Goal: Task Accomplishment & Management: Complete application form

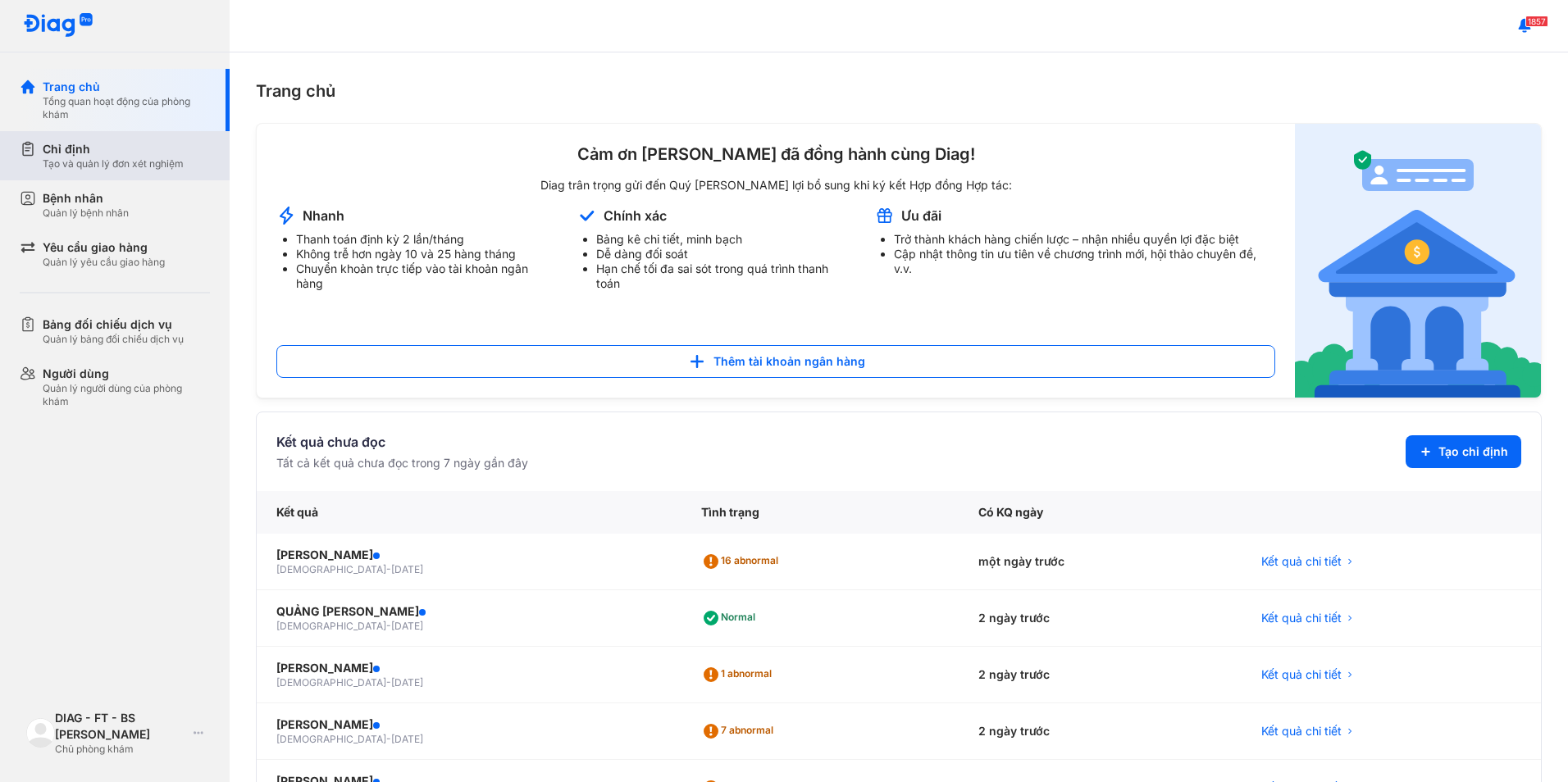
click at [101, 159] on div "Tạo và quản lý đơn xét nghiệm" at bounding box center [113, 165] width 141 height 14
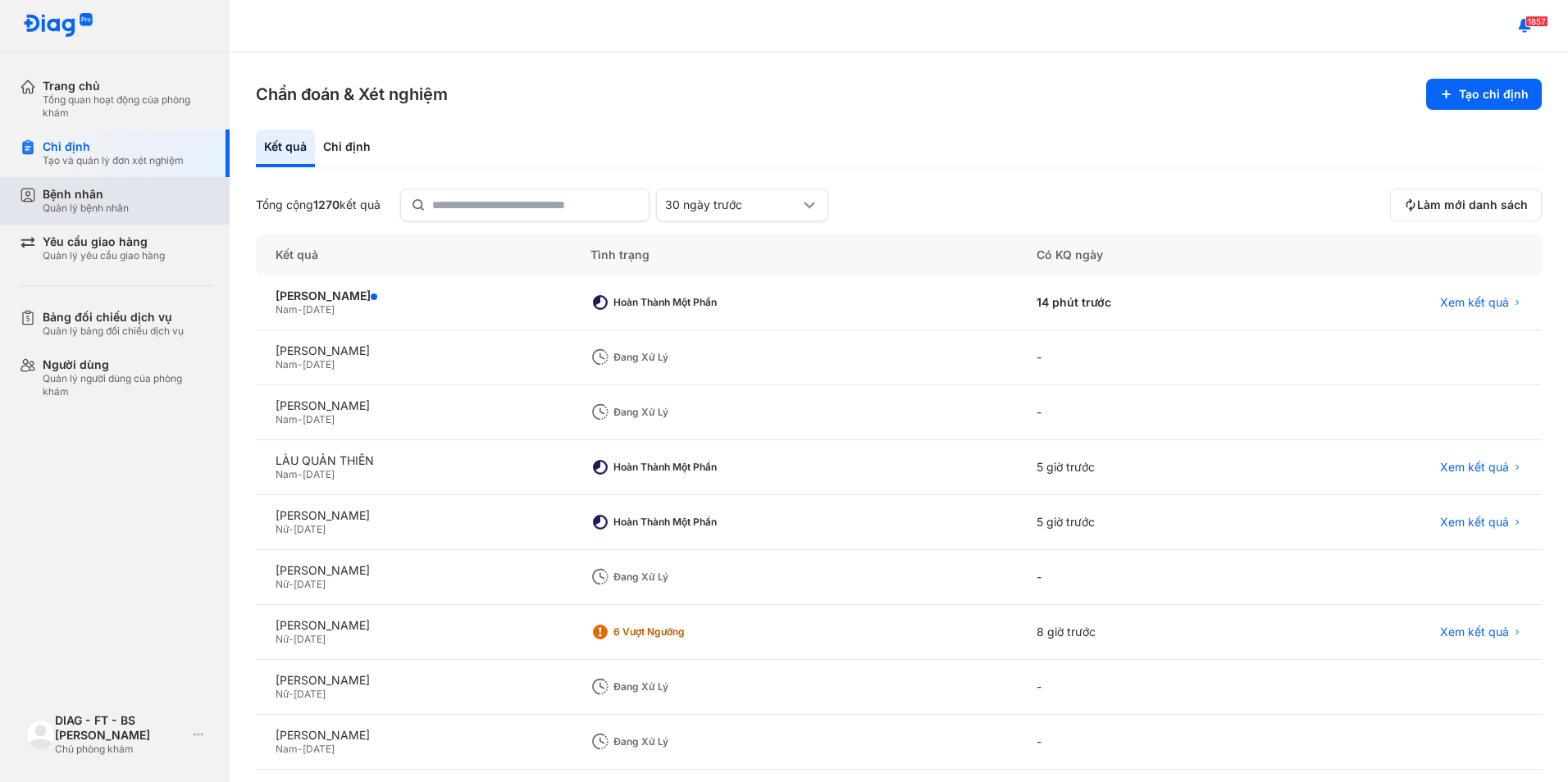
click at [120, 184] on div "Bệnh nhân Quản lý bệnh nhân" at bounding box center [124, 200] width 210 height 47
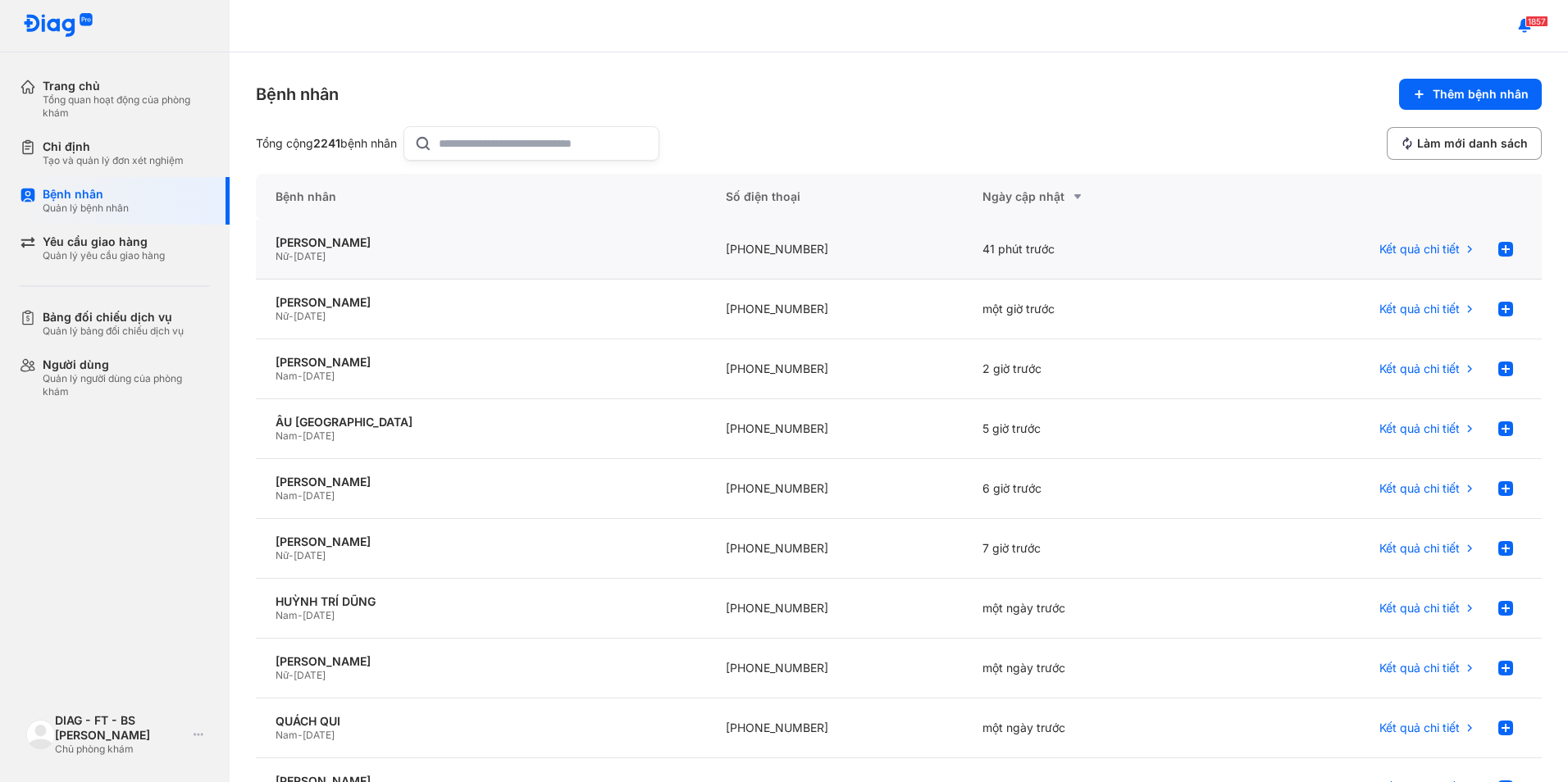
click at [909, 245] on div "[PHONE_NUMBER]" at bounding box center [835, 250] width 257 height 60
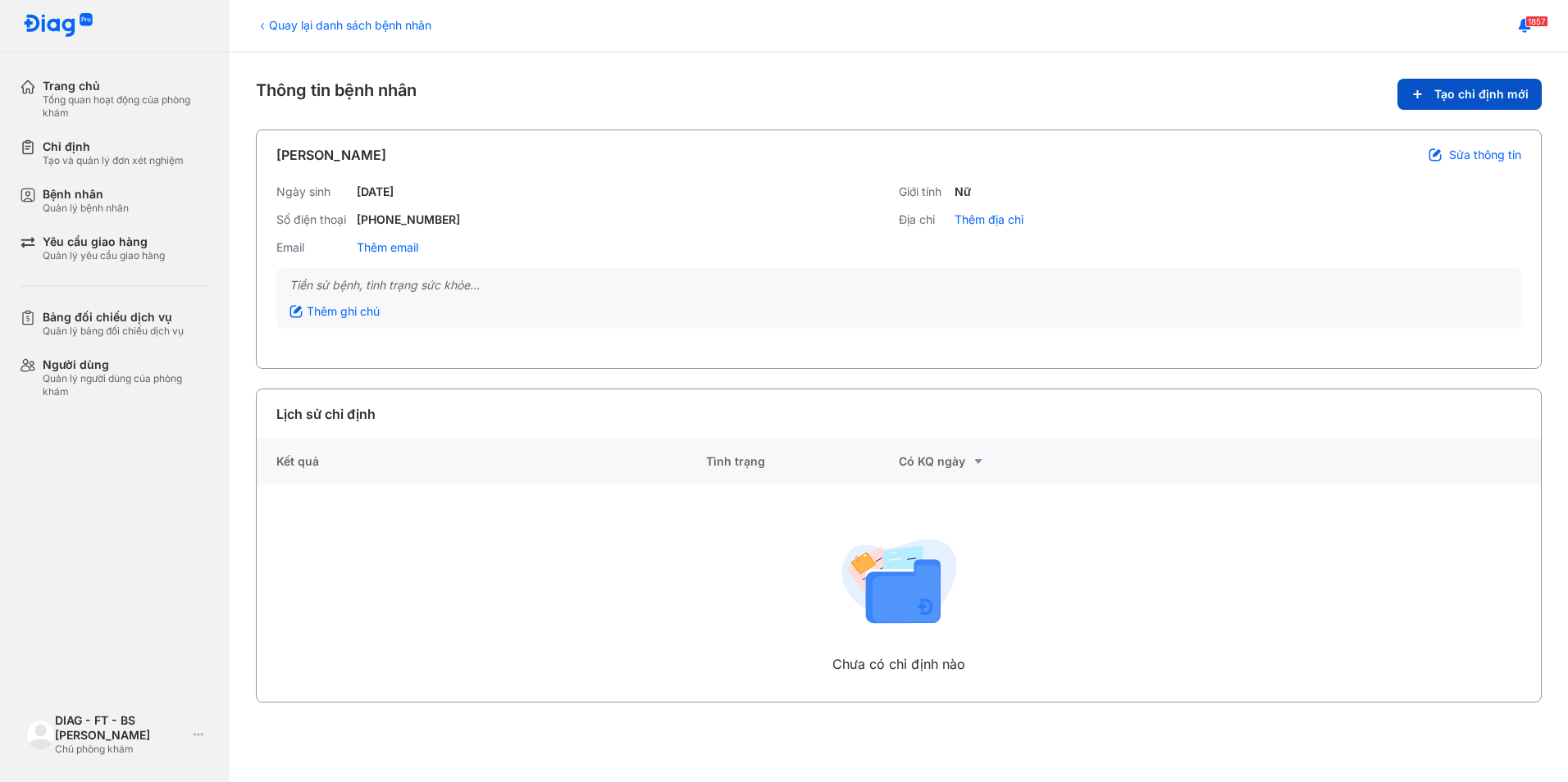
click at [1444, 91] on span "Tạo chỉ định mới" at bounding box center [1481, 94] width 94 height 15
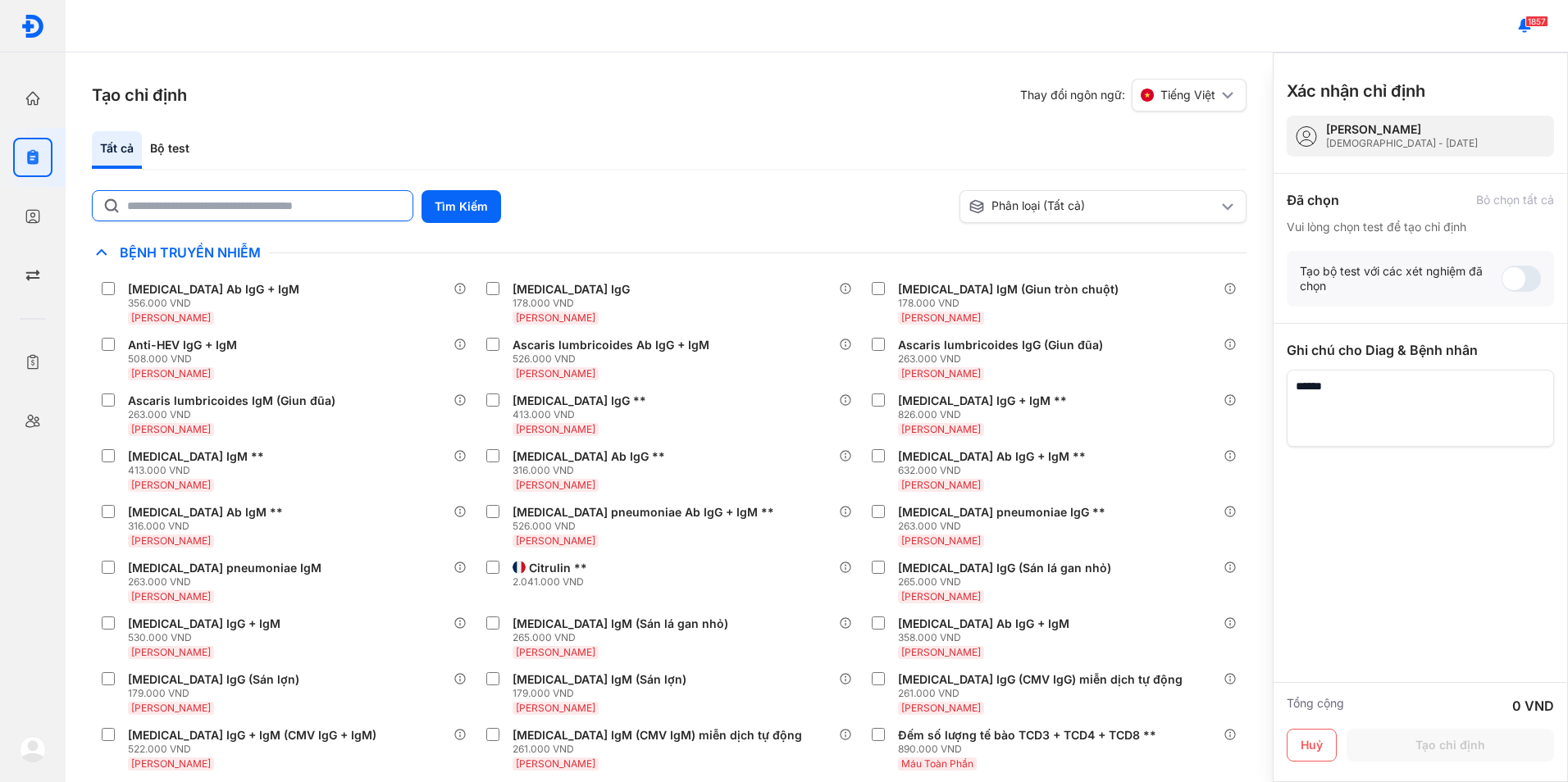
click at [310, 208] on input "text" at bounding box center [264, 205] width 276 height 30
type input "***"
